Goal: Task Accomplishment & Management: Use online tool/utility

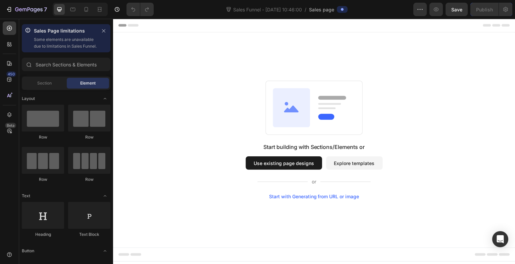
click at [363, 162] on button "Explore templates" at bounding box center [355, 163] width 57 height 13
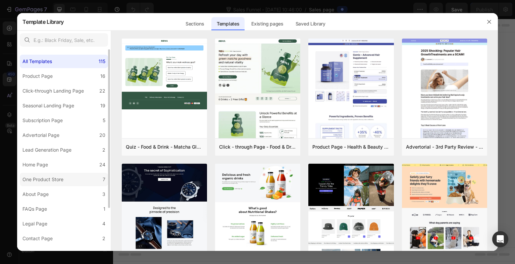
click at [77, 178] on label "One Product Store 7" at bounding box center [64, 179] width 88 height 13
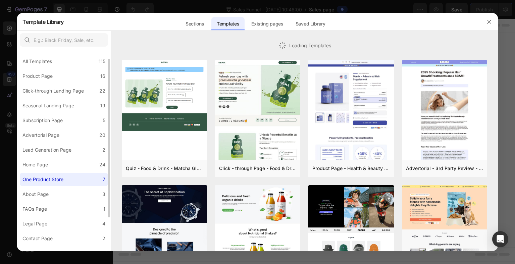
scroll to position [38, 0]
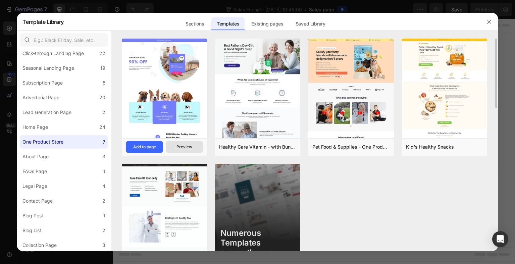
click at [183, 147] on div "Preview" at bounding box center [185, 147] width 16 height 6
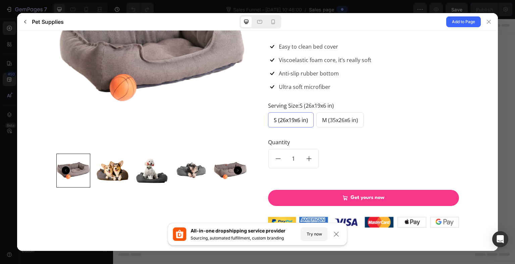
scroll to position [613, 0]
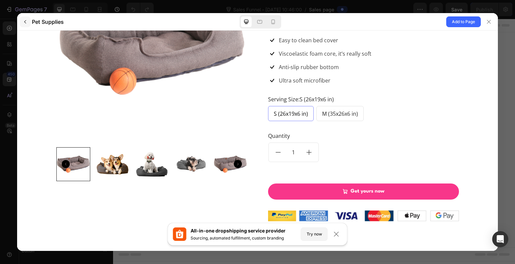
click at [26, 22] on icon "button" at bounding box center [24, 21] width 5 height 5
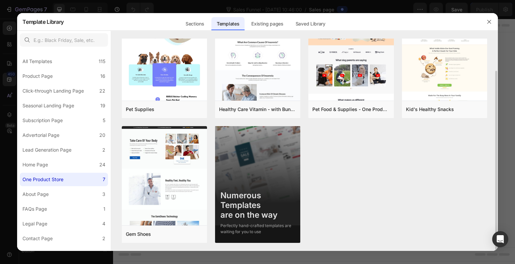
scroll to position [0, 0]
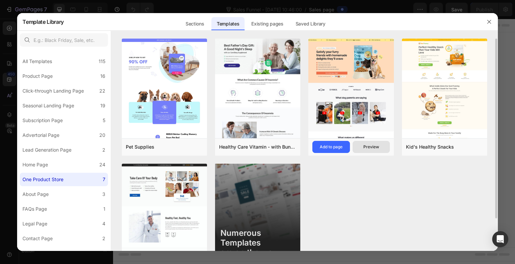
click at [364, 149] on div "Preview" at bounding box center [372, 147] width 16 height 6
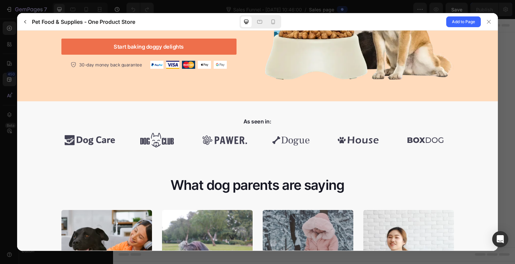
scroll to position [177, 0]
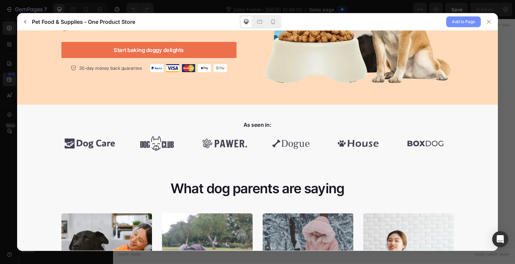
click at [462, 23] on span "Add to Page" at bounding box center [463, 22] width 23 height 8
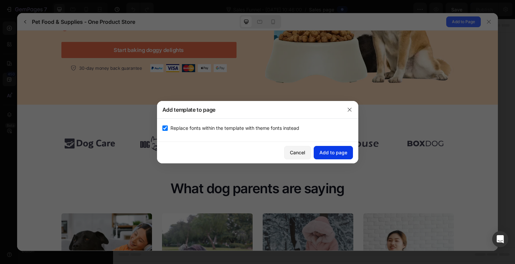
click at [337, 148] on button "Add to page" at bounding box center [333, 152] width 39 height 13
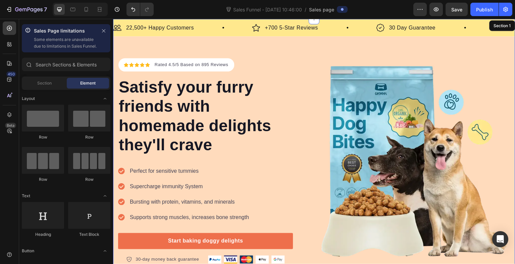
scroll to position [14, 0]
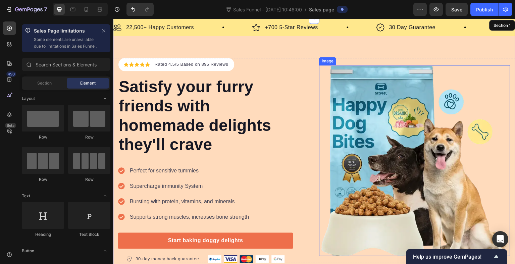
click at [378, 128] on img at bounding box center [415, 160] width 191 height 191
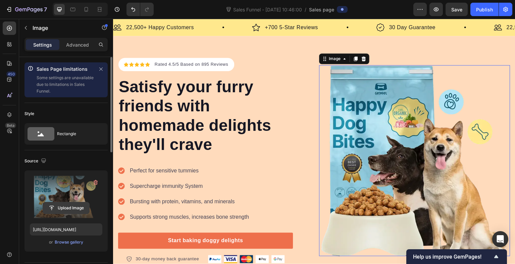
click at [70, 209] on input "file" at bounding box center [66, 207] width 46 height 11
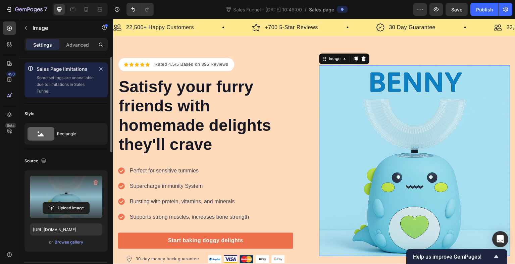
type input "[URL][DOMAIN_NAME]"
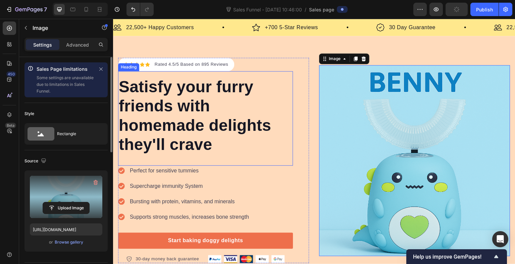
click at [211, 137] on p "Satisfy your furry friends with homemade delights they'll crave" at bounding box center [206, 116] width 174 height 77
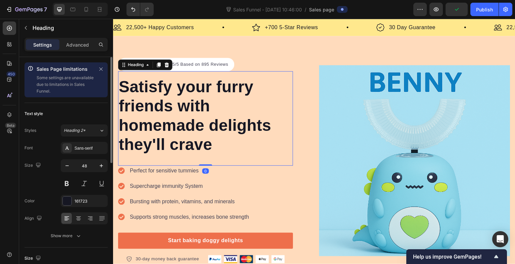
click at [210, 135] on p "Satisfy your furry friends with homemade delights they'll crave" at bounding box center [206, 116] width 174 height 77
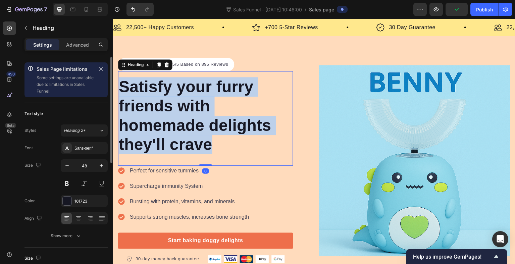
click at [210, 135] on p "Satisfy your furry friends with homemade delights they'll crave" at bounding box center [206, 116] width 174 height 77
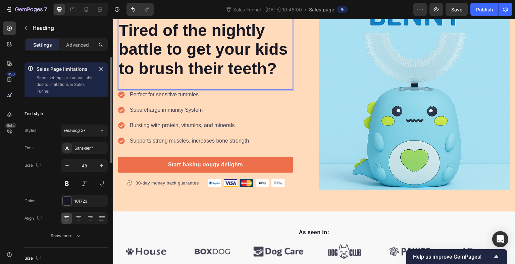
scroll to position [0, 0]
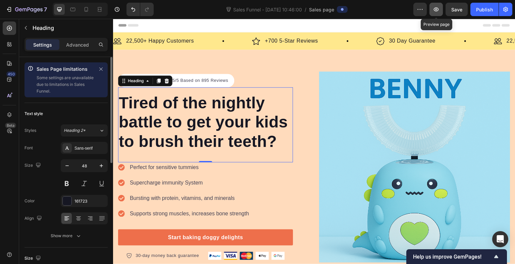
click at [434, 9] on icon "button" at bounding box center [436, 9] width 7 height 7
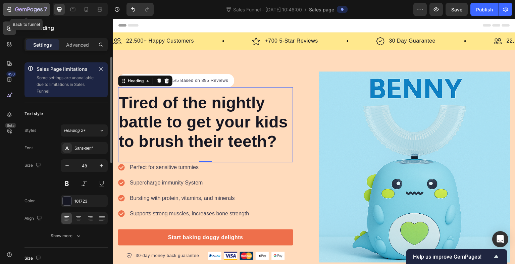
click at [12, 6] on icon "button" at bounding box center [9, 9] width 7 height 7
